Goal: Transaction & Acquisition: Purchase product/service

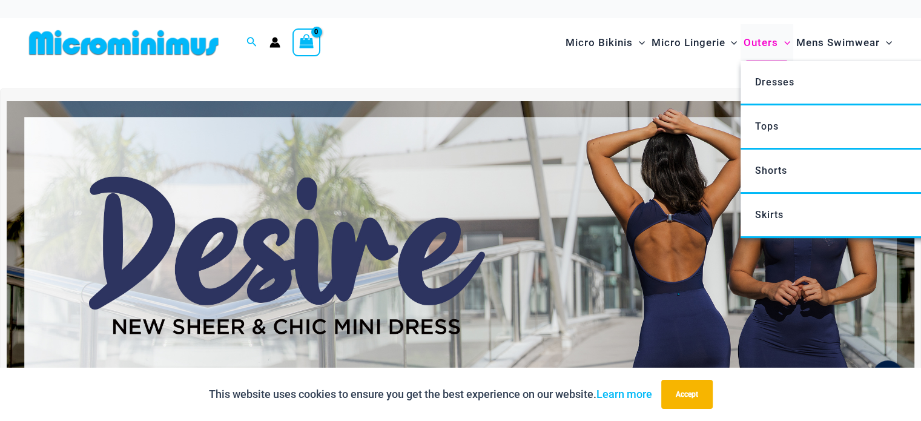
click at [760, 48] on span "Outers" at bounding box center [760, 42] width 35 height 31
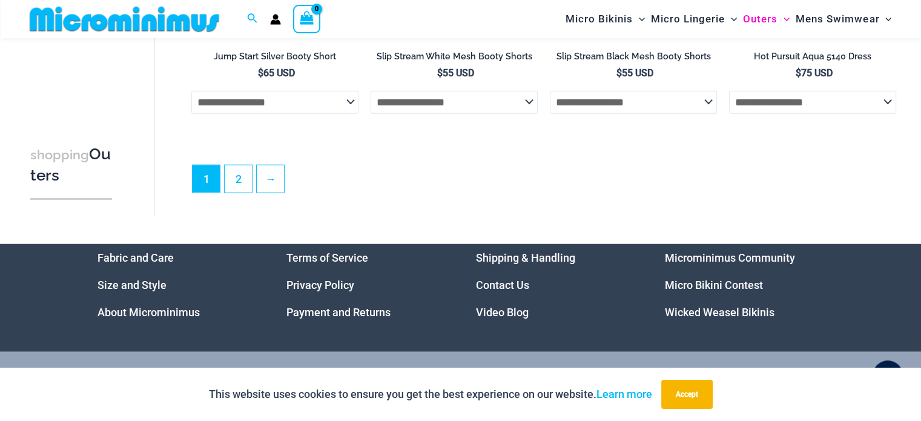
scroll to position [3026, 0]
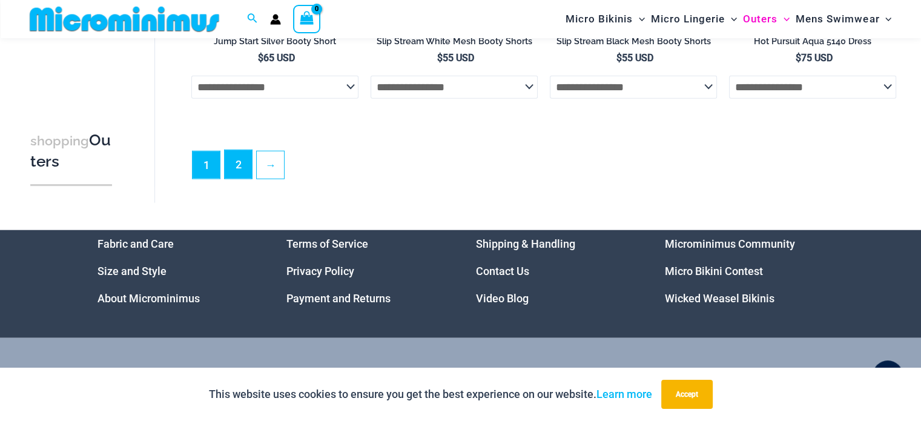
click at [248, 179] on link "2" at bounding box center [238, 164] width 27 height 28
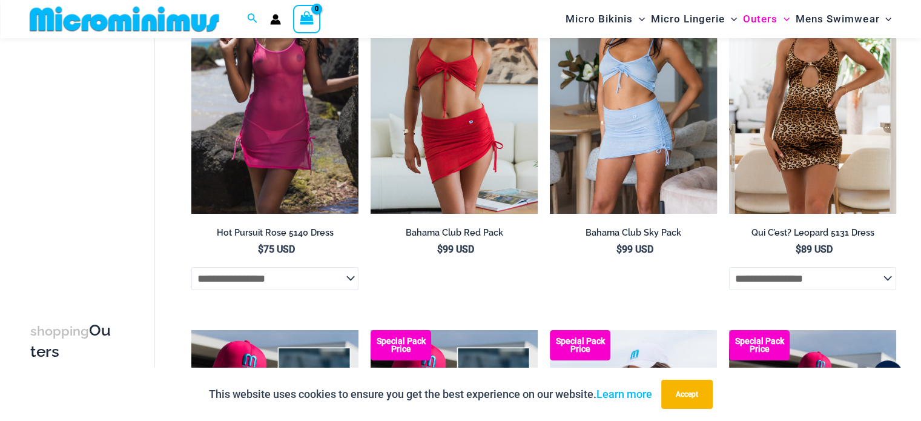
scroll to position [110, 0]
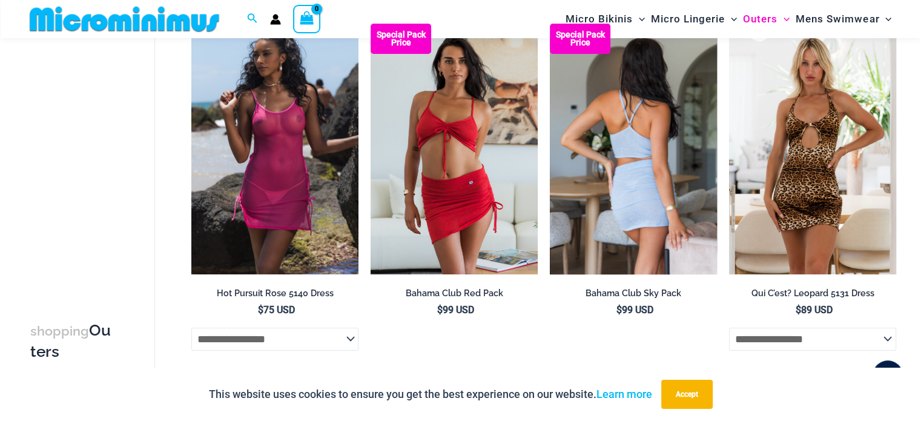
click at [615, 154] on img at bounding box center [633, 149] width 167 height 251
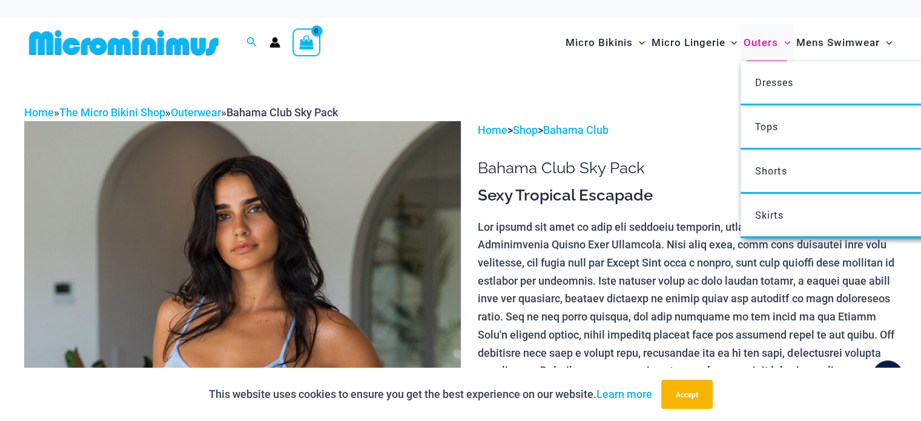
click at [757, 47] on span "Outers" at bounding box center [760, 42] width 35 height 31
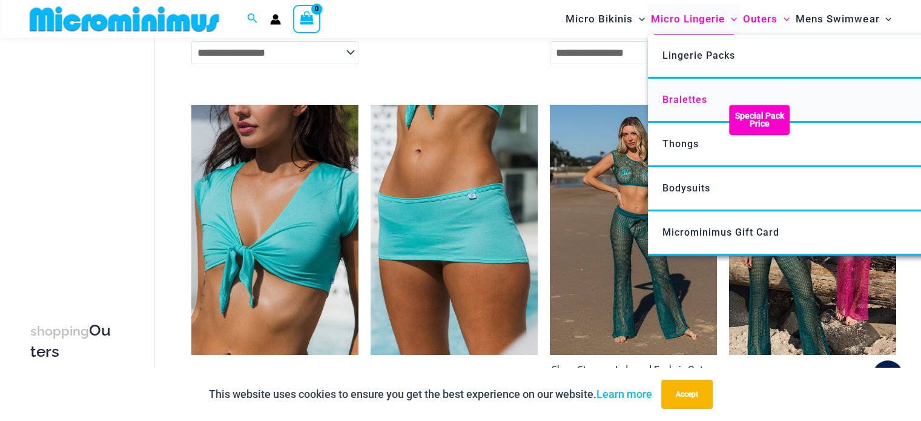
scroll to position [352, 0]
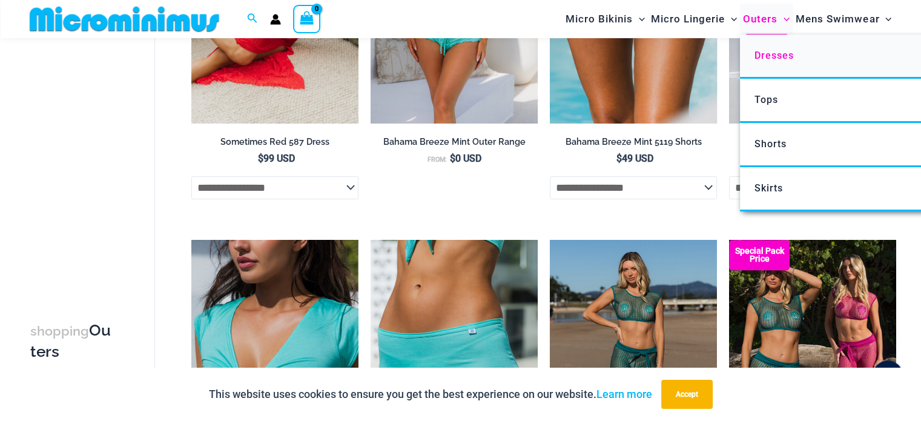
click at [761, 60] on span "Dresses" at bounding box center [773, 56] width 39 height 12
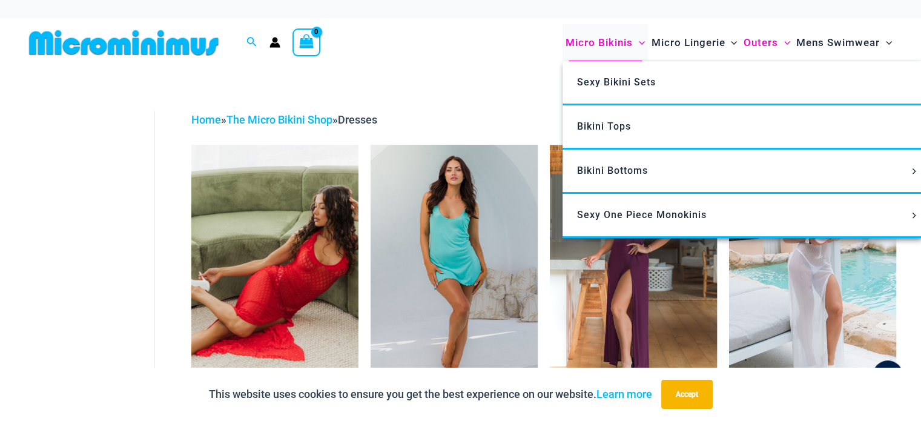
click at [606, 48] on span "Micro Bikinis" at bounding box center [598, 42] width 67 height 31
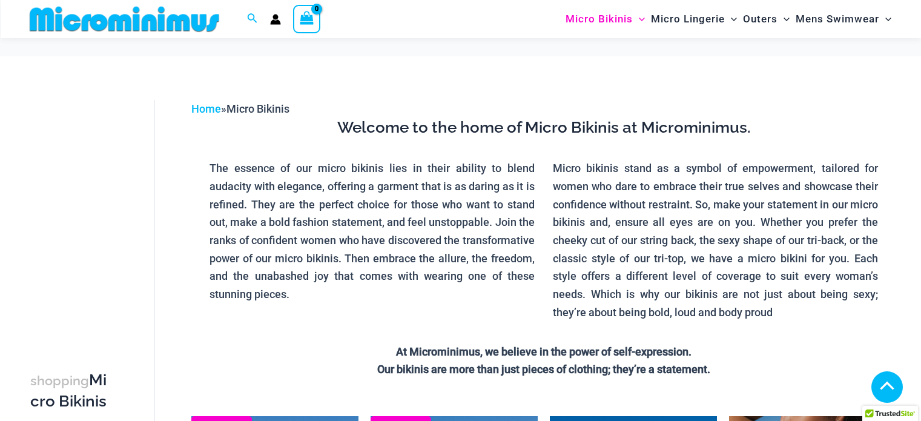
scroll to position [363, 0]
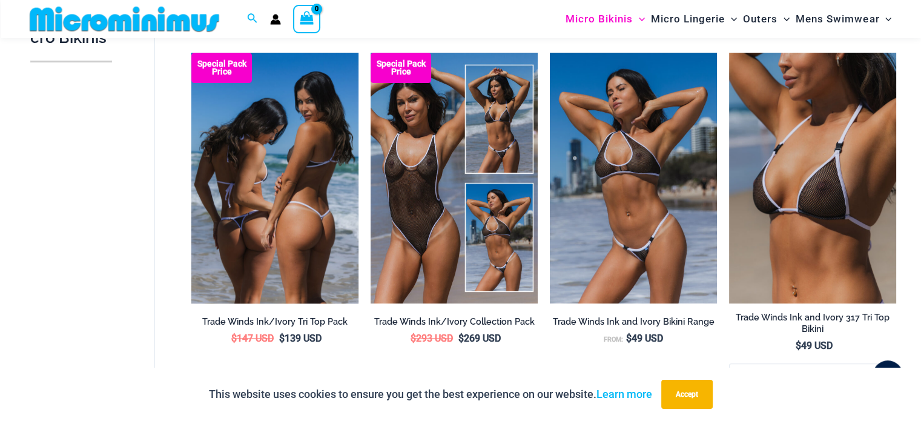
click at [321, 172] on img at bounding box center [274, 178] width 167 height 251
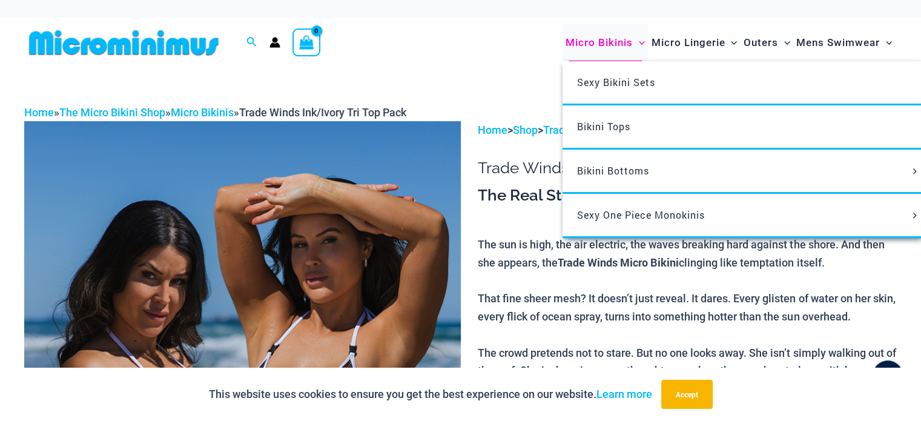
click at [602, 48] on span "Micro Bikinis" at bounding box center [598, 42] width 67 height 31
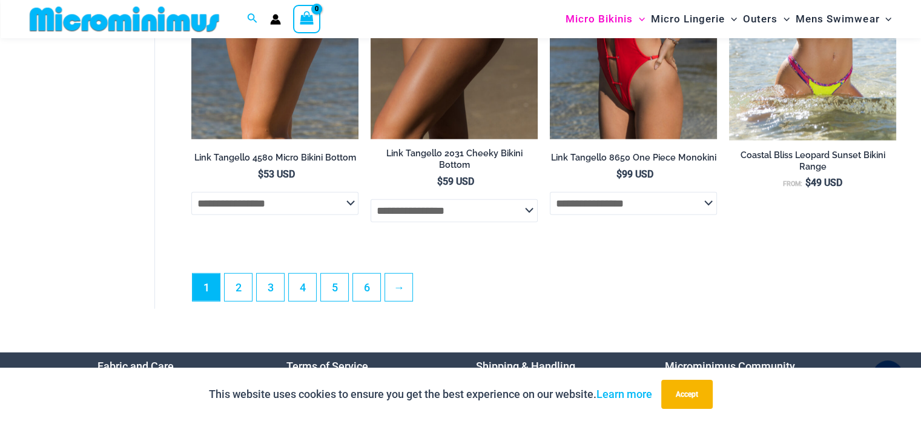
scroll to position [3201, 0]
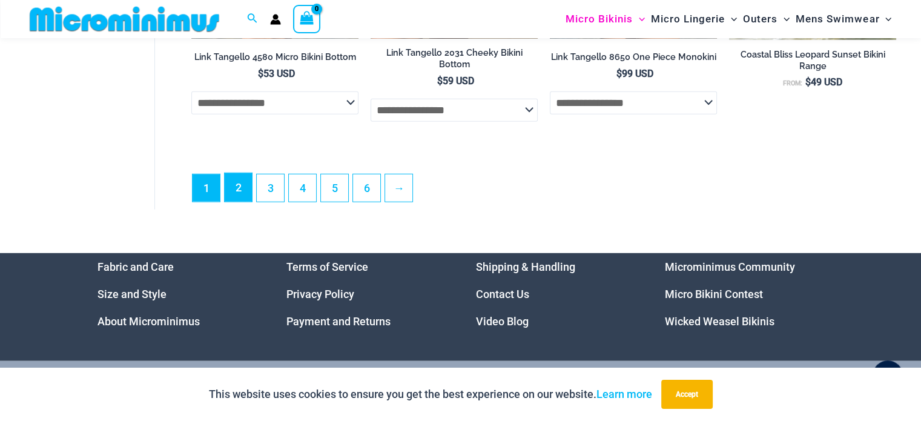
click at [237, 188] on link "2" at bounding box center [238, 187] width 27 height 28
